Goal: Task Accomplishment & Management: Manage account settings

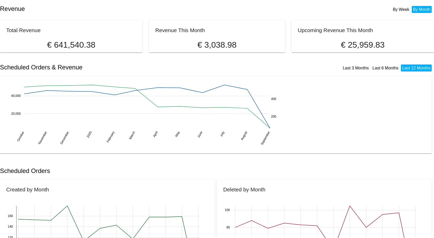
scroll to position [129, 0]
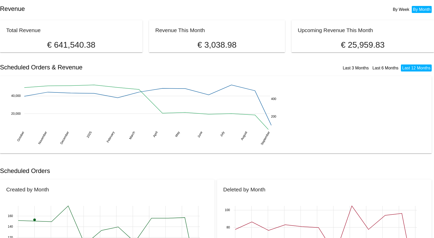
scroll to position [166, 0]
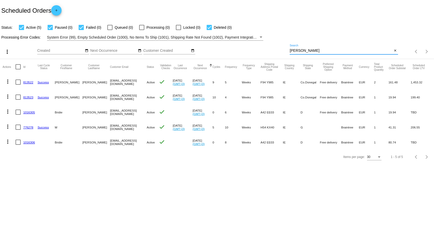
drag, startPoint x: 303, startPoint y: 50, endPoint x: 257, endPoint y: 48, distance: 46.9
click at [257, 48] on div "more_vert Sep Jan Feb Mar Apr 1" at bounding box center [217, 50] width 434 height 18
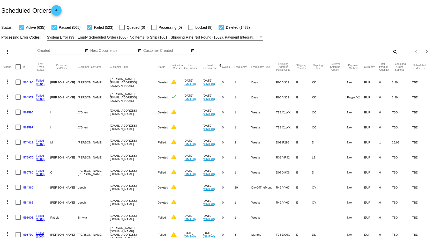
click at [392, 51] on mat-icon "search" at bounding box center [395, 52] width 6 height 8
click at [301, 53] on input "Search" at bounding box center [344, 51] width 108 height 4
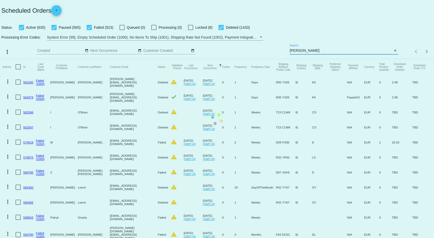
type input "murphy"
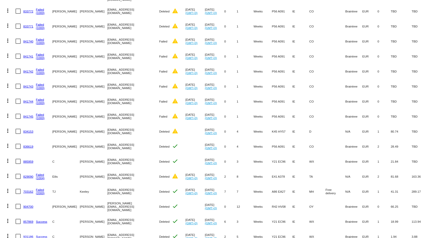
scroll to position [305, 0]
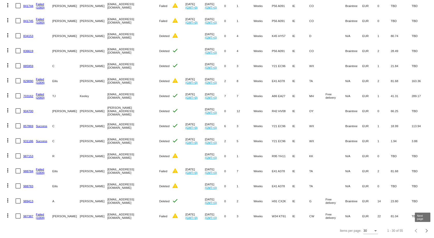
click at [424, 230] on div "Next page" at bounding box center [426, 231] width 4 height 4
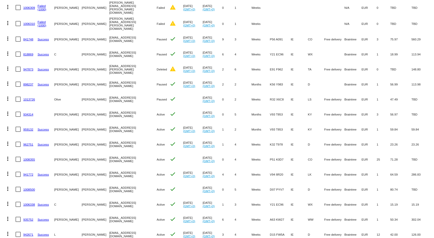
scroll to position [49, 0]
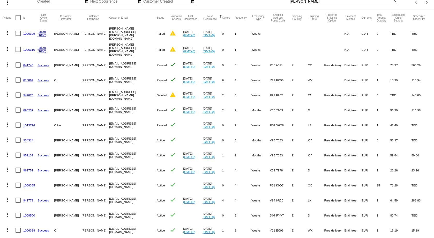
drag, startPoint x: 133, startPoint y: 154, endPoint x: 92, endPoint y: 149, distance: 41.7
click at [92, 149] on mat-row "more_vert 959132 Success Jennifer Baker jenmurphy315@gmail.com Active check Jul…" at bounding box center [217, 154] width 429 height 15
copy mat-row "jenmurphy315@gmail.com"
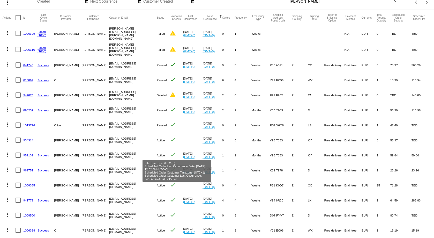
scroll to position [0, 0]
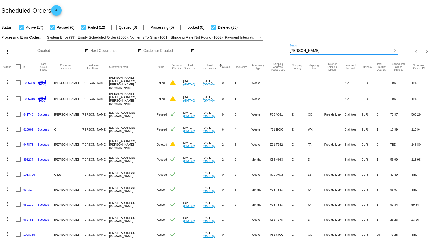
drag, startPoint x: 303, startPoint y: 51, endPoint x: 217, endPoint y: 56, distance: 86.6
click at [217, 56] on div "more_vert Sep Jan Feb Mar Apr 1" at bounding box center [217, 50] width 434 height 18
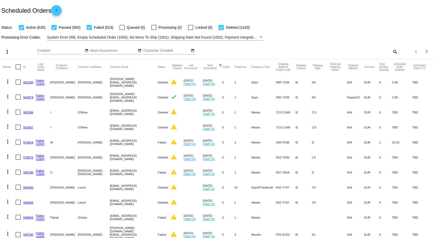
click at [392, 51] on mat-icon "search" at bounding box center [395, 52] width 6 height 8
paste input "jenmurphy315@gmail.com"
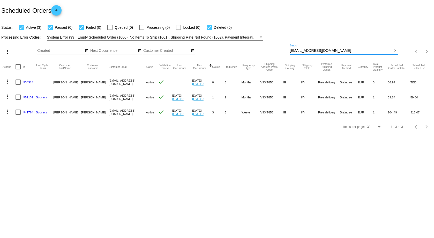
type input "jenmurphy315@gmail.com"
click at [27, 111] on link "941784" at bounding box center [28, 111] width 10 height 3
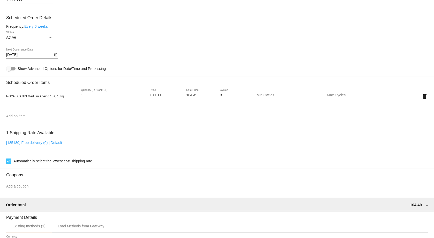
scroll to position [389, 0]
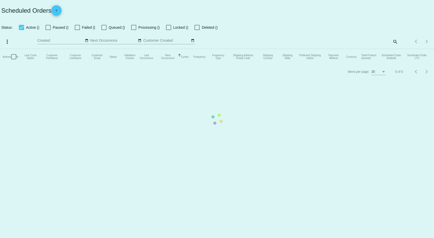
checkbox input "true"
